Goal: Transaction & Acquisition: Obtain resource

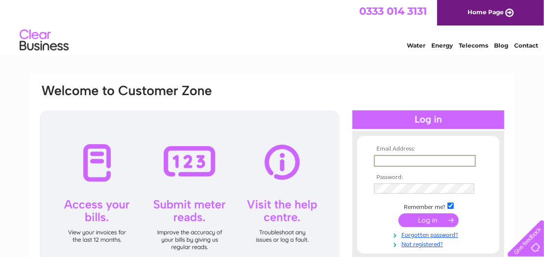
click at [384, 158] on input "text" at bounding box center [425, 161] width 102 height 12
type input "kennygillespie1953@gmail.com"
click at [427, 220] on input "submit" at bounding box center [429, 219] width 60 height 14
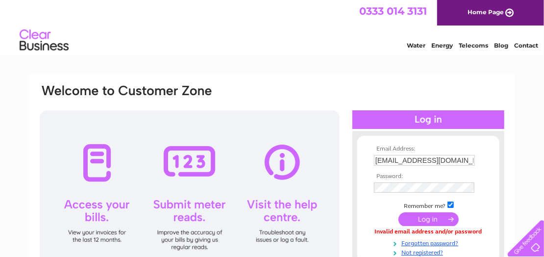
click at [426, 220] on input "submit" at bounding box center [429, 219] width 60 height 14
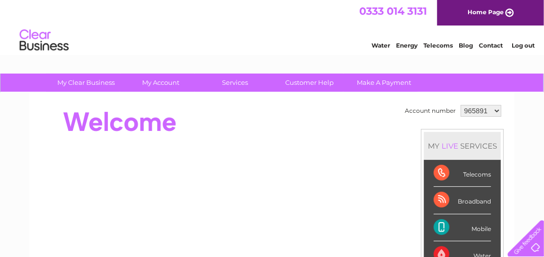
click at [495, 110] on select "965891 1033705" at bounding box center [481, 111] width 41 height 12
click at [461, 105] on select "965891 1033705" at bounding box center [481, 111] width 41 height 12
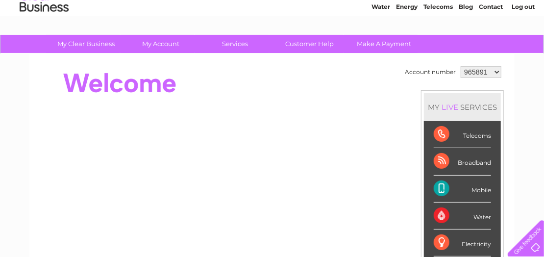
scroll to position [49, 0]
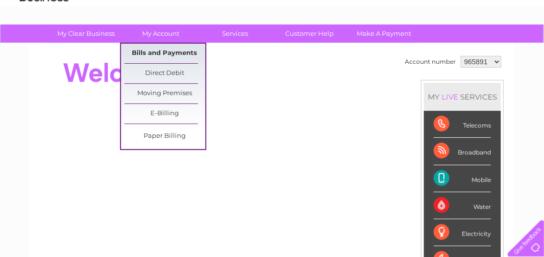
click at [165, 53] on link "Bills and Payments" at bounding box center [165, 54] width 81 height 20
click at [171, 51] on link "Bills and Payments" at bounding box center [165, 54] width 81 height 20
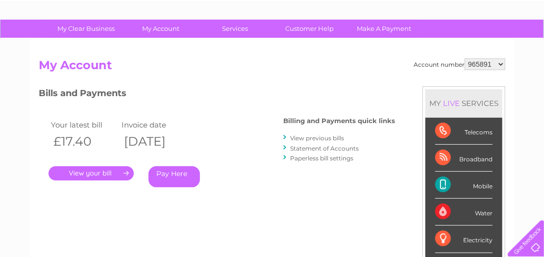
scroll to position [49, 0]
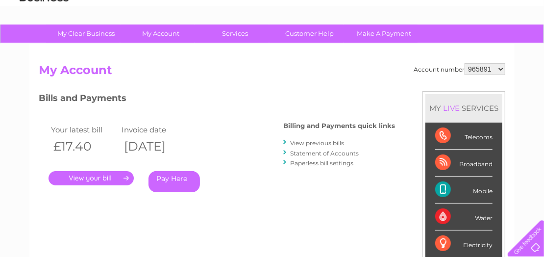
click at [101, 176] on link "." at bounding box center [91, 178] width 85 height 14
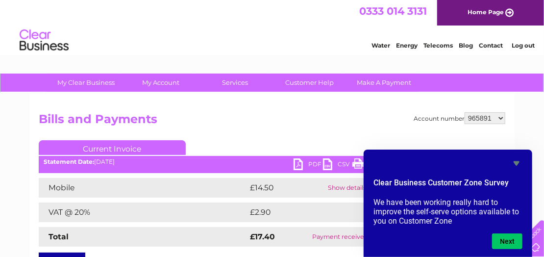
click at [349, 114] on h2 "Bills and Payments" at bounding box center [272, 121] width 467 height 19
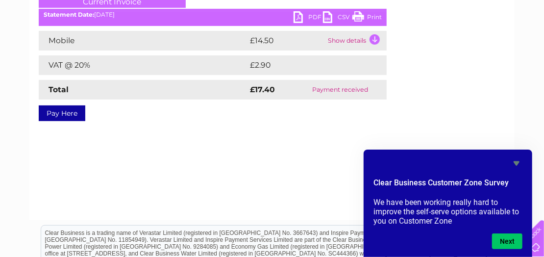
scroll to position [98, 0]
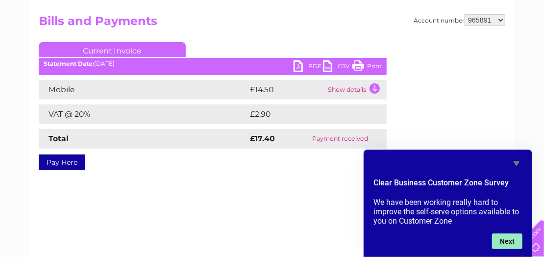
click at [510, 241] on button "Next" at bounding box center [507, 241] width 30 height 16
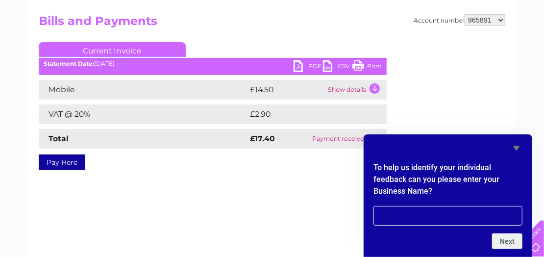
click at [515, 148] on icon "Hide survey" at bounding box center [517, 148] width 6 height 4
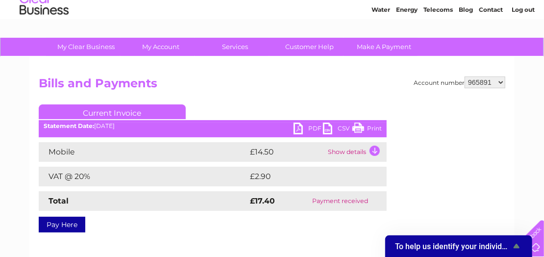
scroll to position [49, 0]
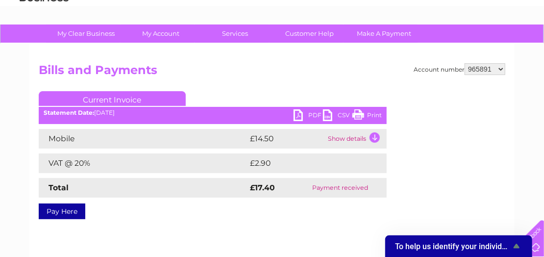
click at [299, 116] on link "PDF" at bounding box center [308, 116] width 29 height 14
